Goal: Information Seeking & Learning: Find specific fact

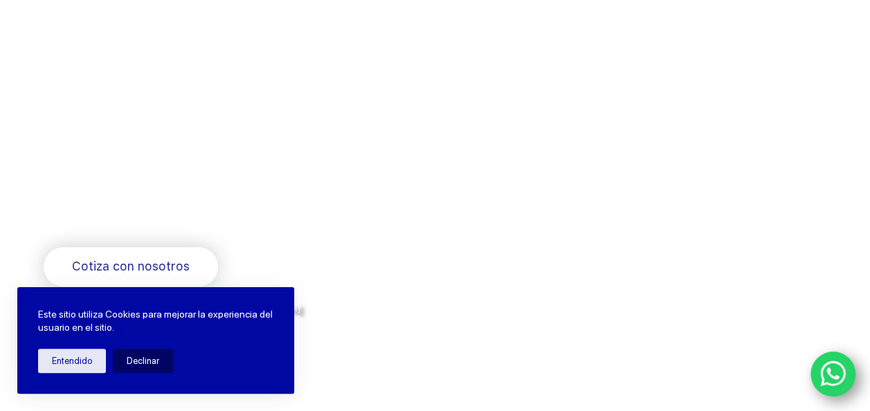
scroll to position [156, 0]
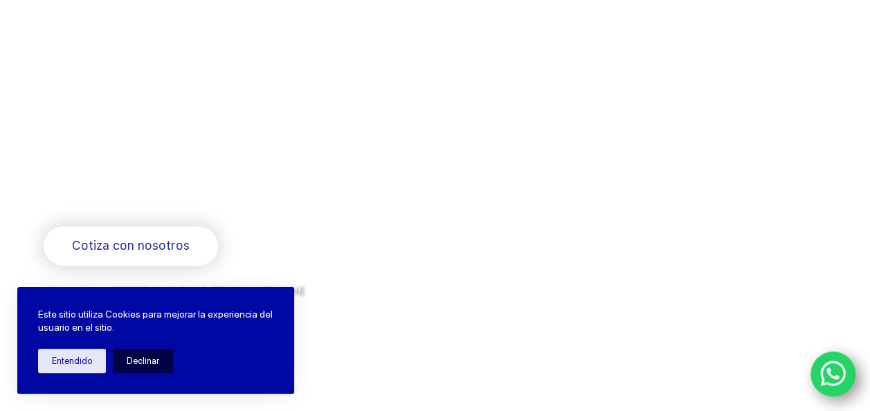
click at [143, 358] on button "Declinar" at bounding box center [143, 361] width 60 height 24
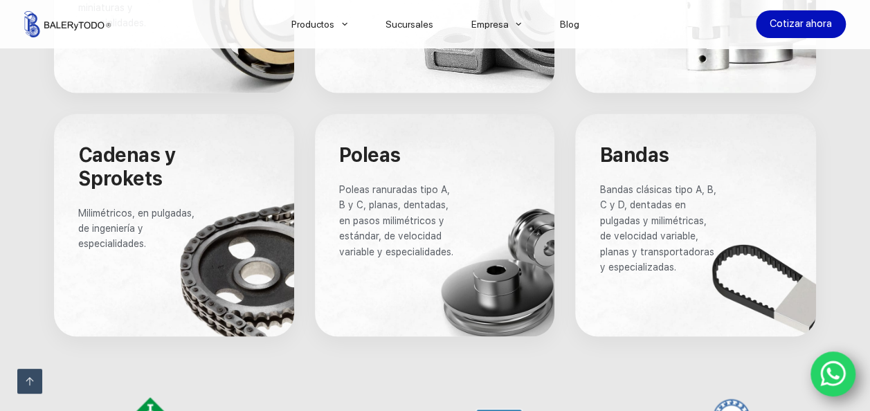
scroll to position [1164, 0]
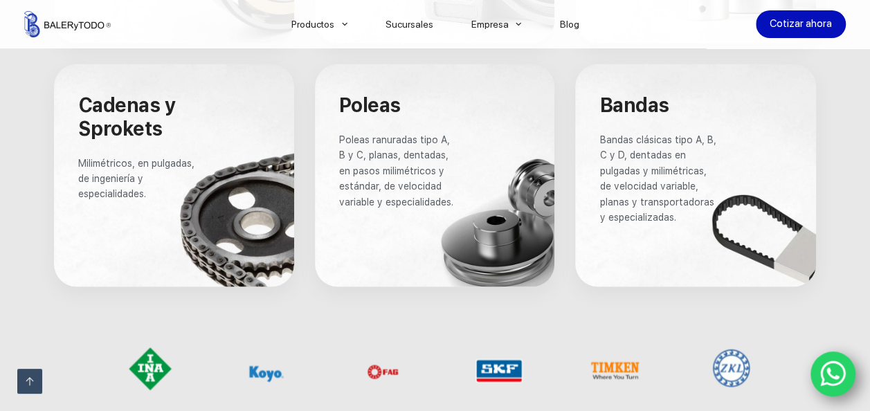
click at [476, 153] on div at bounding box center [435, 175] width 240 height 223
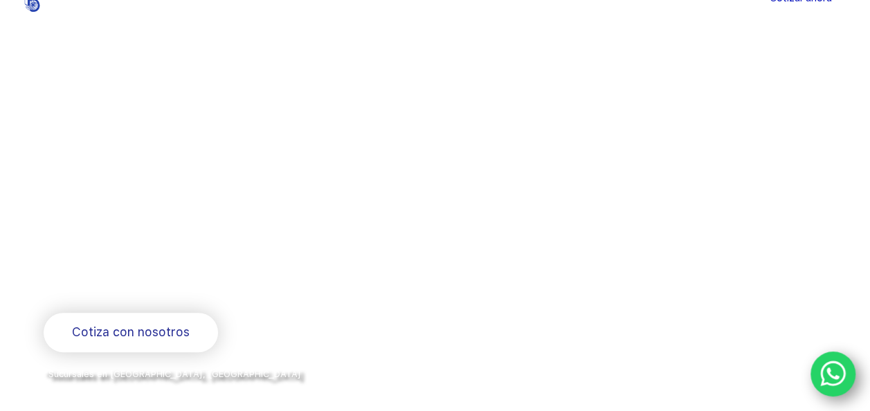
scroll to position [0, 0]
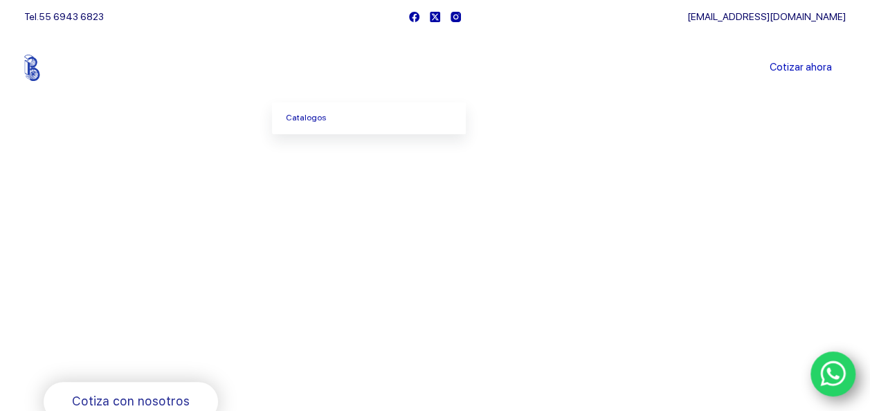
click at [348, 65] on icon "Menu Principal" at bounding box center [345, 68] width 6 height 6
click at [348, 66] on icon "Menu Principal" at bounding box center [345, 68] width 6 height 6
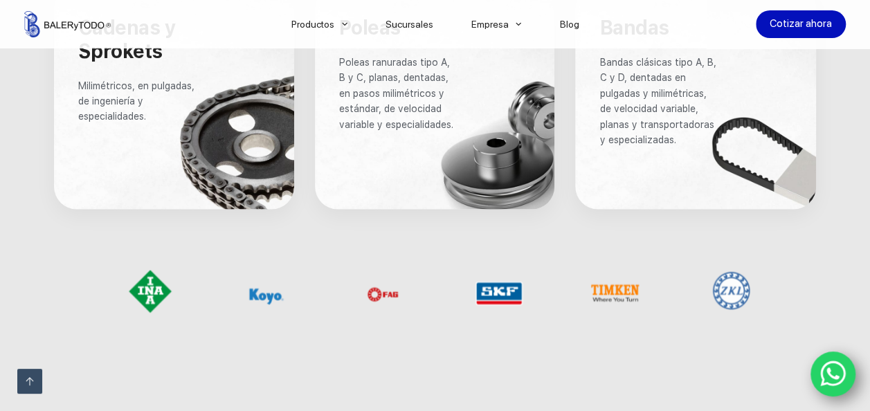
scroll to position [1254, 0]
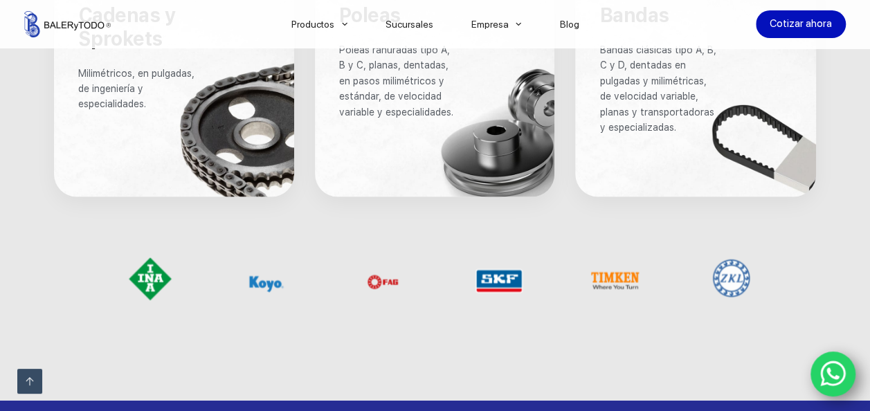
click at [413, 140] on div at bounding box center [435, 85] width 240 height 223
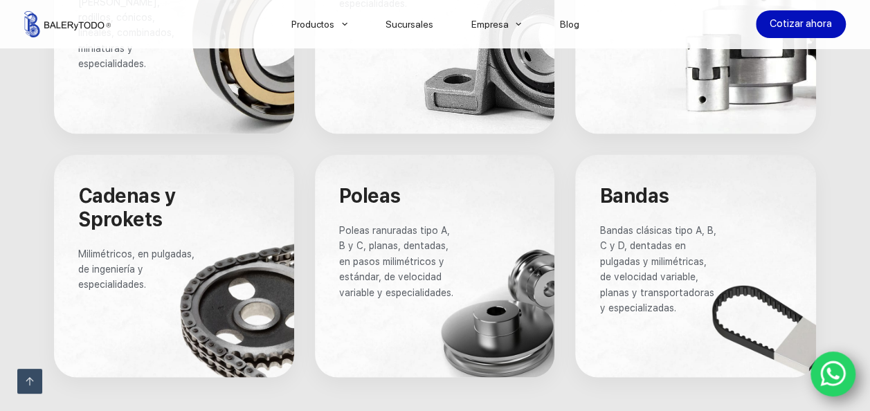
scroll to position [1070, 0]
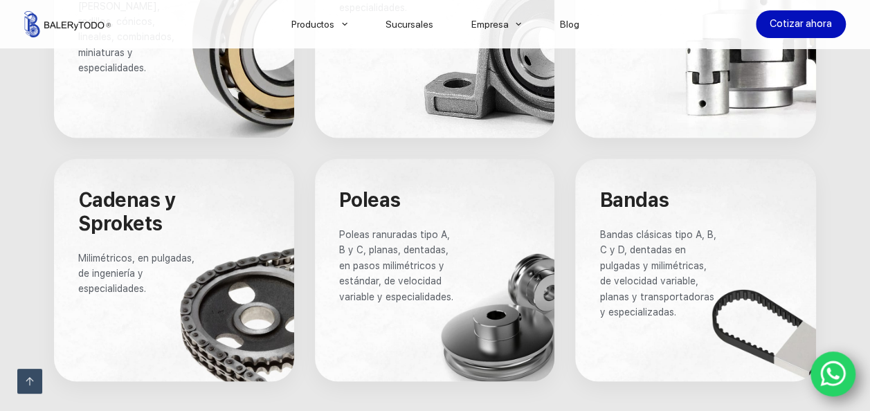
click at [350, 209] on span "Poleas" at bounding box center [370, 200] width 62 height 24
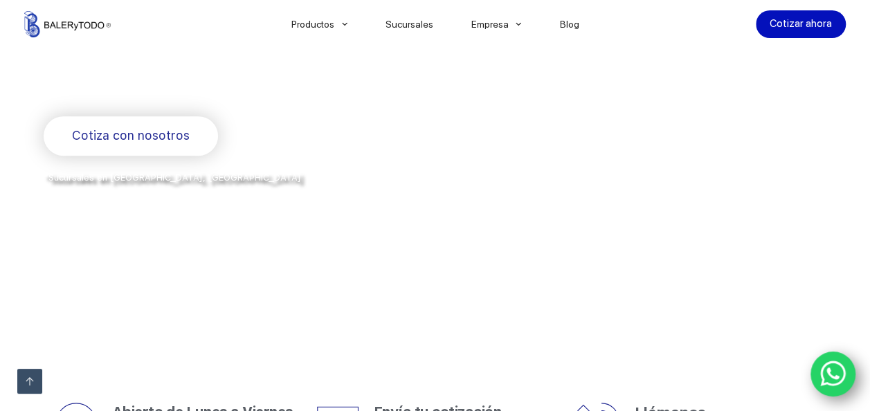
scroll to position [250, 0]
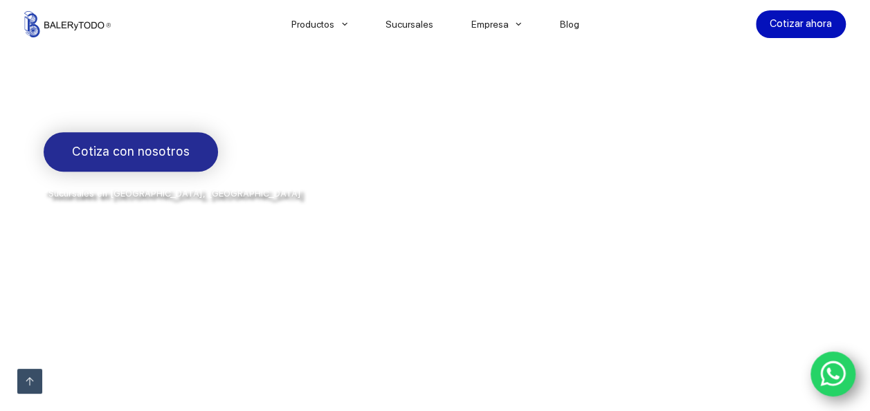
click at [124, 139] on link "Cotiza con nosotros" at bounding box center [131, 151] width 174 height 39
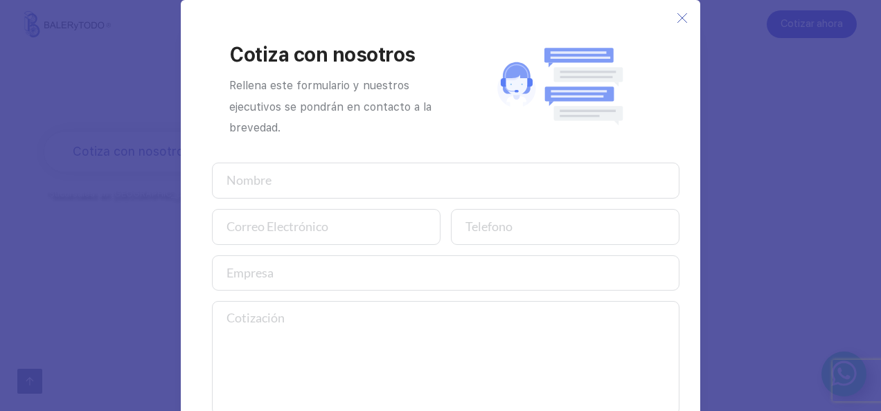
click at [676, 16] on icon at bounding box center [681, 17] width 11 height 11
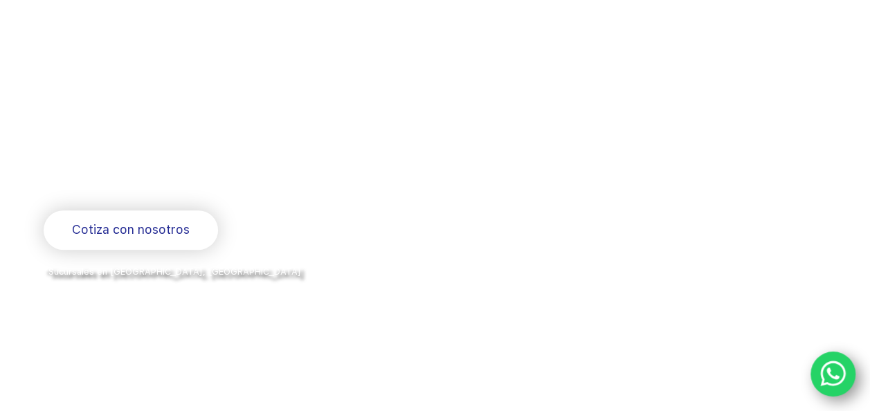
scroll to position [0, 0]
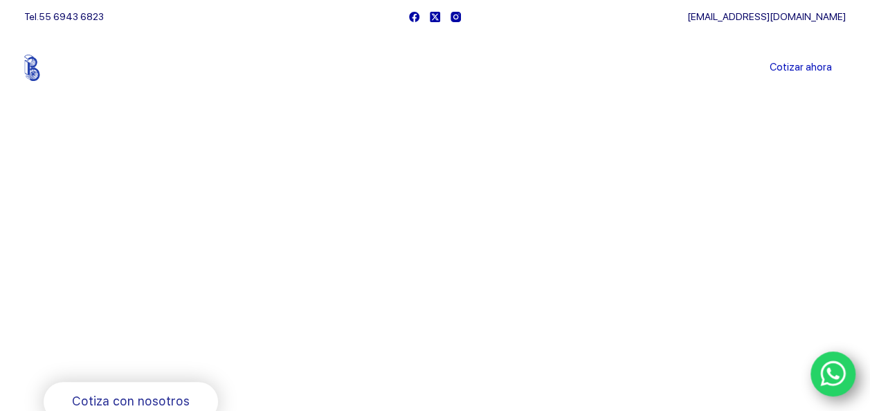
click at [439, 70] on li "Sucursales" at bounding box center [409, 67] width 86 height 69
click at [425, 68] on link "Sucursales" at bounding box center [409, 68] width 86 height 0
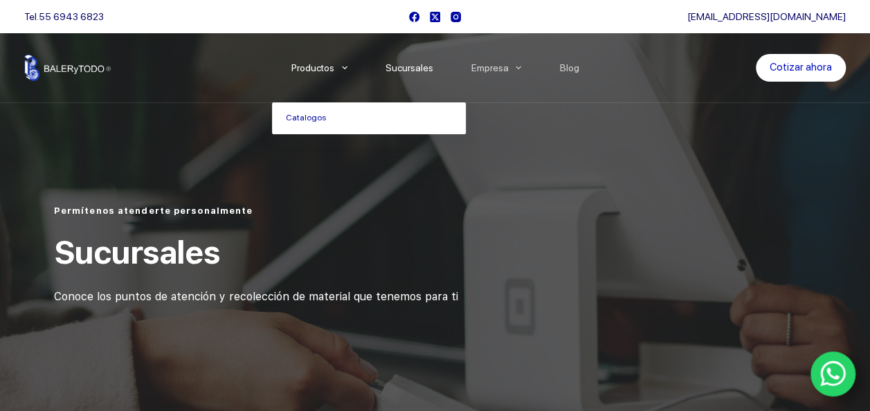
click at [331, 68] on link "Productos" at bounding box center [319, 68] width 94 height 0
click at [348, 68] on icon "Menu Principal" at bounding box center [345, 68] width 6 height 6
click at [346, 119] on link "Catalogos" at bounding box center [369, 118] width 194 height 32
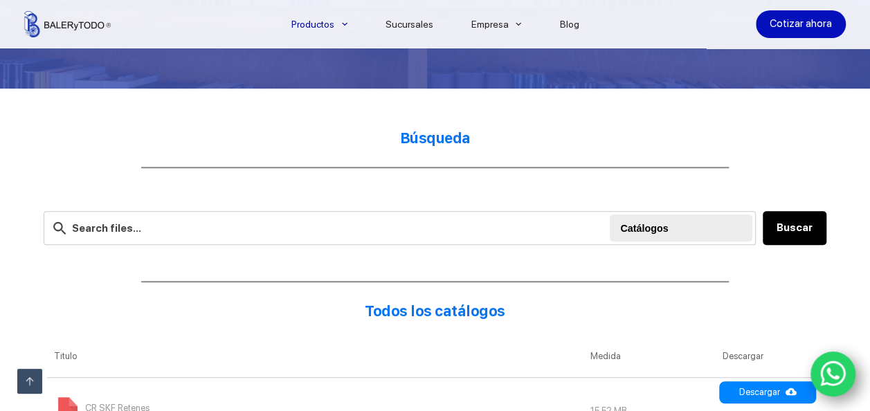
scroll to position [309, 0]
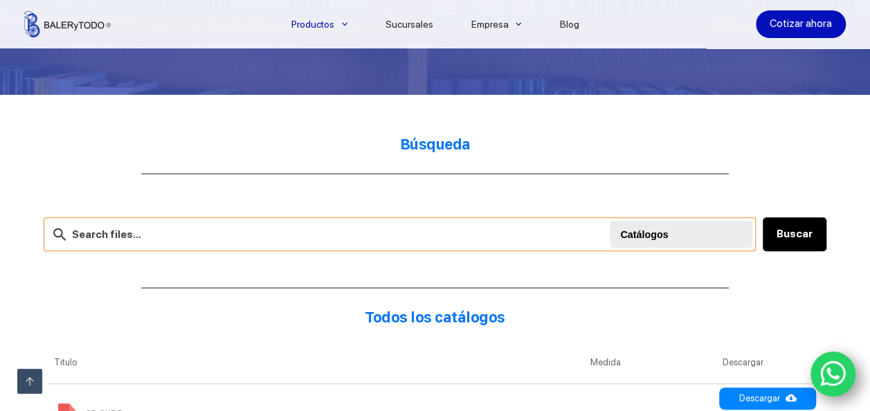
click at [372, 233] on input "text" at bounding box center [400, 234] width 712 height 34
type input "polea"
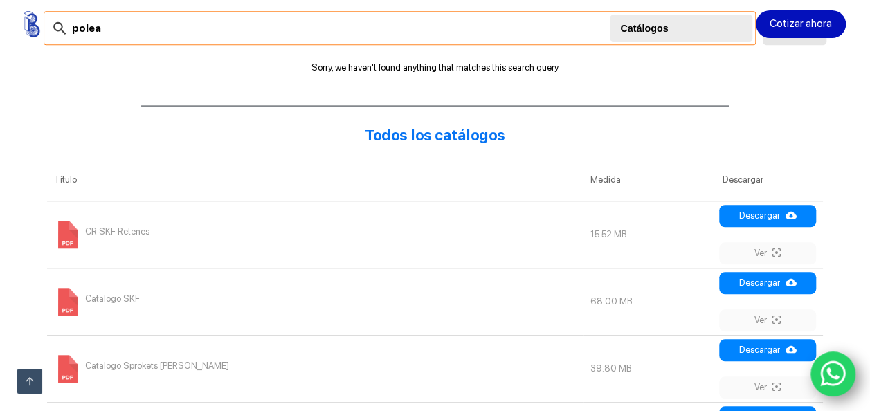
scroll to position [321, 0]
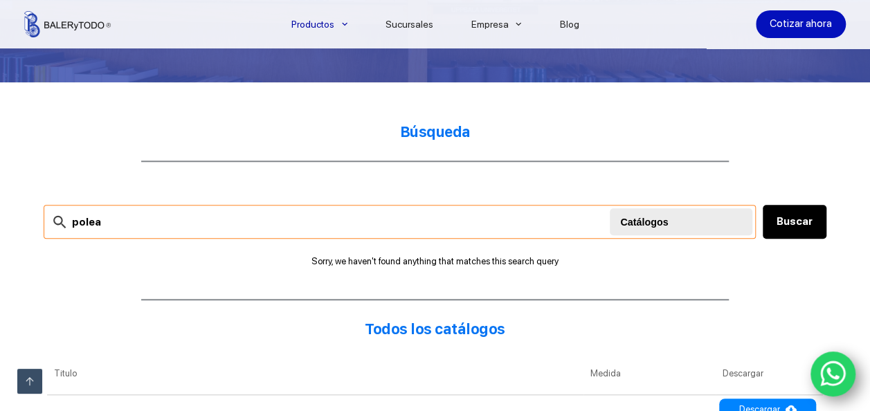
scroll to position [309, 0]
